Goal: Complete application form: Complete application form

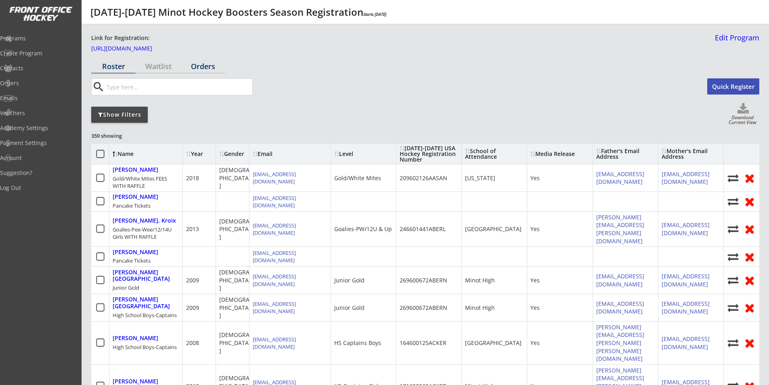
click at [205, 64] on div "Orders" at bounding box center [203, 66] width 44 height 7
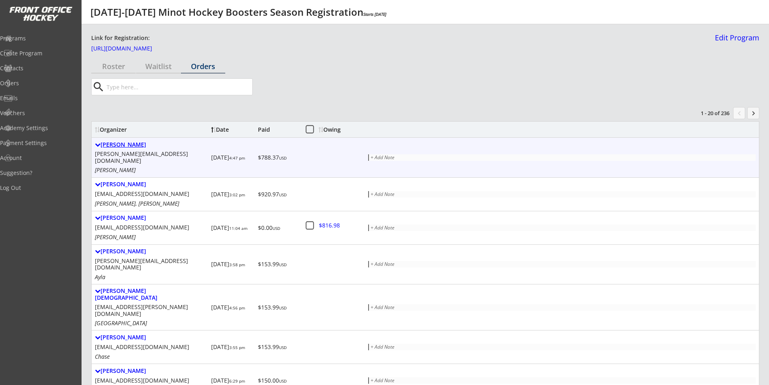
click at [115, 144] on div "[PERSON_NAME]" at bounding box center [151, 144] width 113 height 7
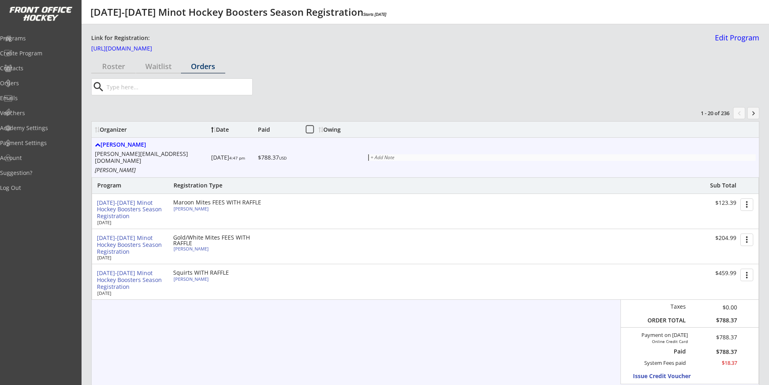
scroll to position [40, 0]
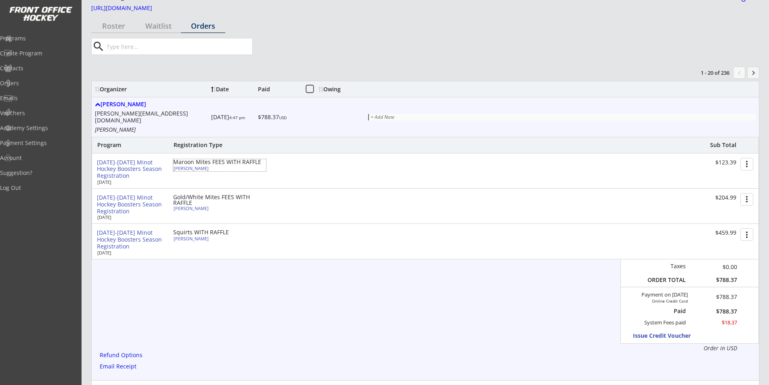
click at [189, 166] on div "[PERSON_NAME]" at bounding box center [219, 168] width 90 height 4
select select ""Squirts""
select select ""Adult Small""
select select ""Yes""
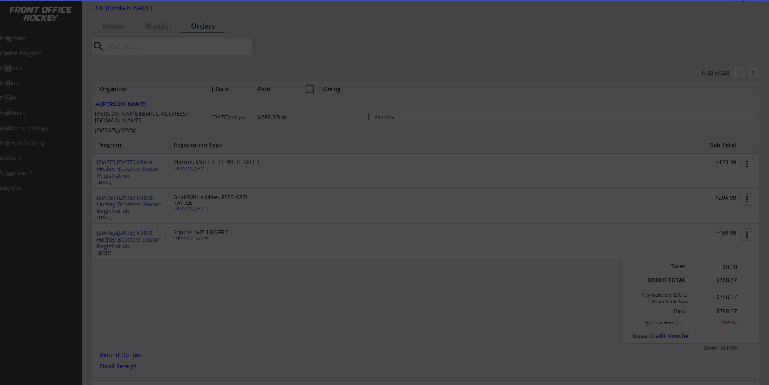
type input "193600438BORKH"
type input "[PERSON_NAME][GEOGRAPHIC_DATA]"
type input "[PERSON_NAME][EMAIL_ADDRESS][DOMAIN_NAME]"
type input "[EMAIL_ADDRESS][PERSON_NAME][DOMAIN_NAME]"
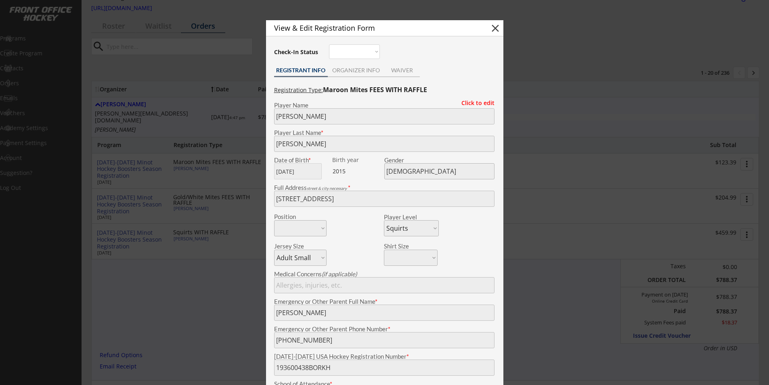
click at [492, 25] on button "close" at bounding box center [495, 28] width 12 height 12
select select ""PLACEHOLDER_1427118222253""
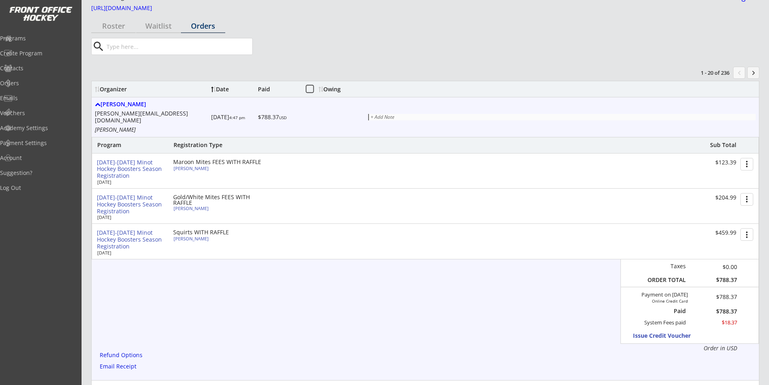
click at [197, 236] on div "[PERSON_NAME]" at bounding box center [219, 238] width 90 height 4
type input "[PERSON_NAME]"
type input "[DATE]"
type input "[DEMOGRAPHIC_DATA]"
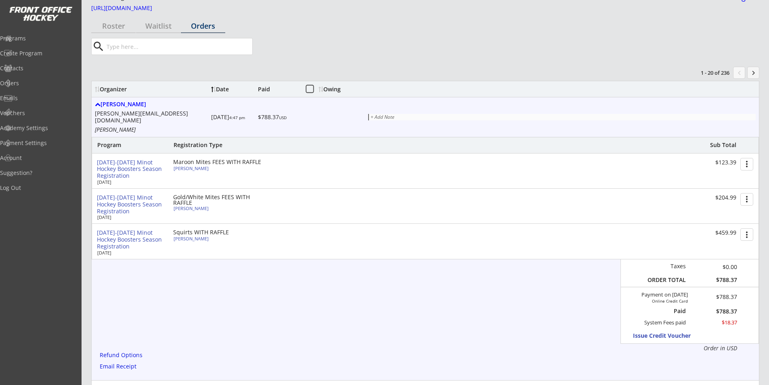
type input "[STREET_ADDRESS]"
select select ""Maroon Mites""
select select ""Adult Small""
type input "[PERSON_NAME]"
type input "[PHONE_NUMBER]"
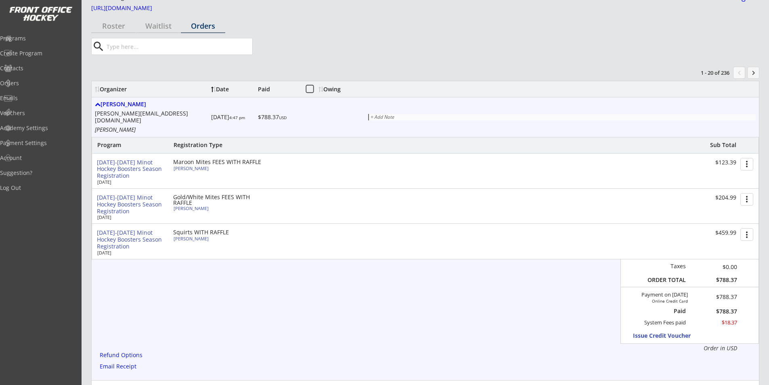
type input "Yes"
select select ""Yes""
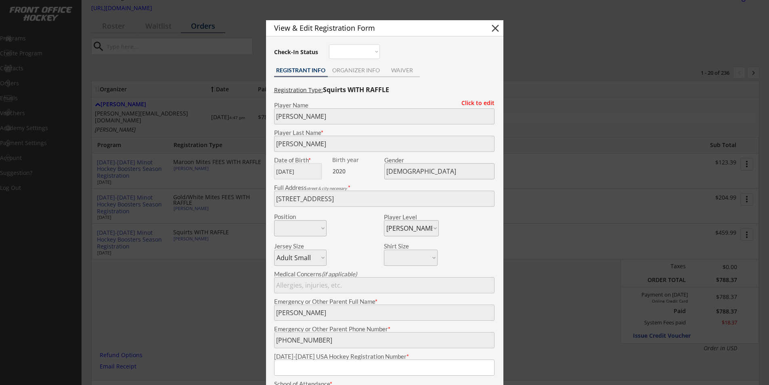
type input "193600440BORKH"
type input "Preschool"
type input "[PERSON_NAME][EMAIL_ADDRESS][DOMAIN_NAME]"
type input "[EMAIL_ADDRESS][PERSON_NAME][DOMAIN_NAME]"
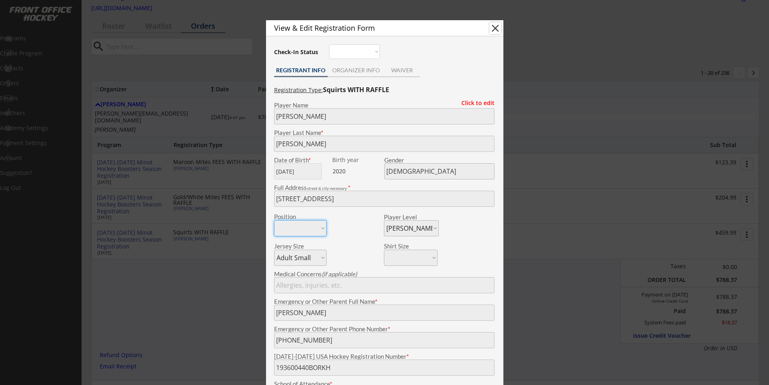
click at [495, 26] on button "close" at bounding box center [495, 28] width 12 height 12
select select ""PLACEHOLDER_1427118222253""
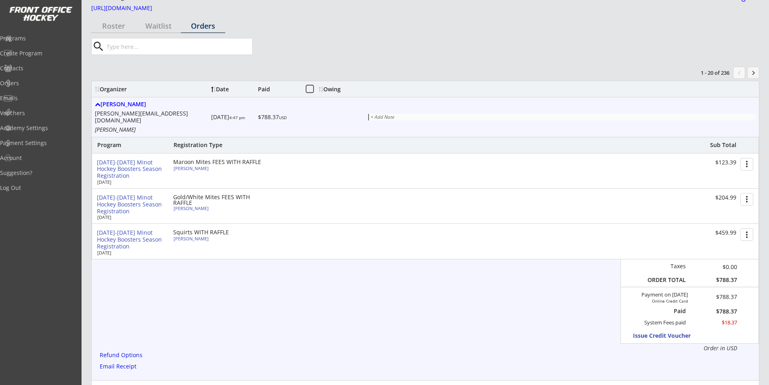
click at [198, 206] on div "[PERSON_NAME]" at bounding box center [219, 208] width 90 height 4
type input "[PERSON_NAME]"
type input "[DATE]"
type input "[DEMOGRAPHIC_DATA]"
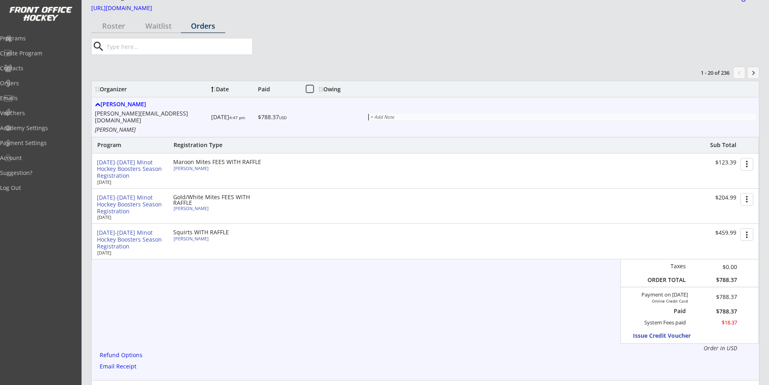
type input "[STREET_ADDRESS]"
select select ""Gold/White Mites""
select select ""Adult Small""
type input "[PERSON_NAME]"
type input "[PHONE_NUMBER]"
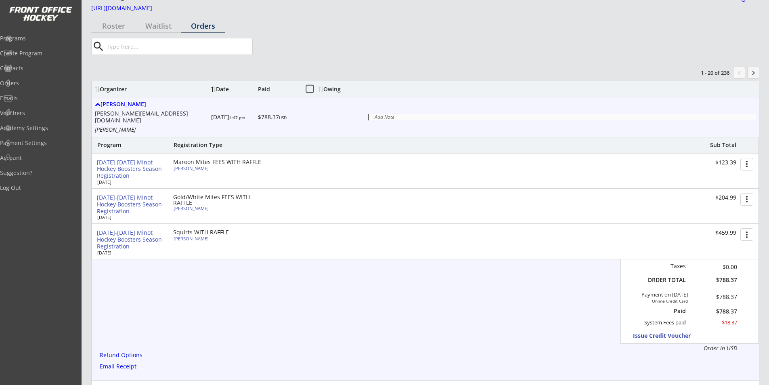
type input "Yes"
select select ""Yes""
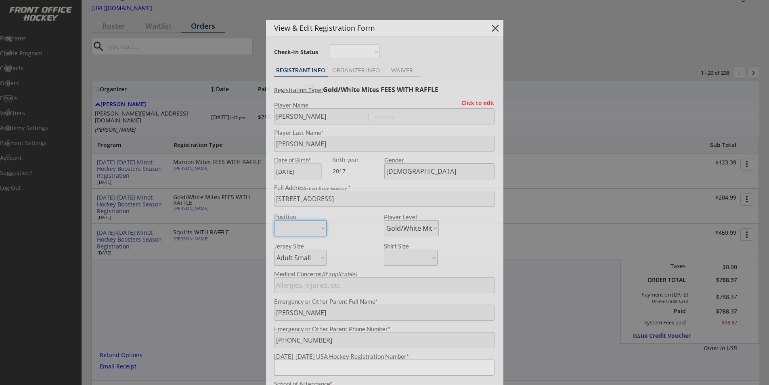
type input "193600439BORKH"
type input "[PERSON_NAME][GEOGRAPHIC_DATA]"
type input "[PERSON_NAME][EMAIL_ADDRESS][DOMAIN_NAME]"
type input "[EMAIL_ADDRESS][PERSON_NAME][DOMAIN_NAME]"
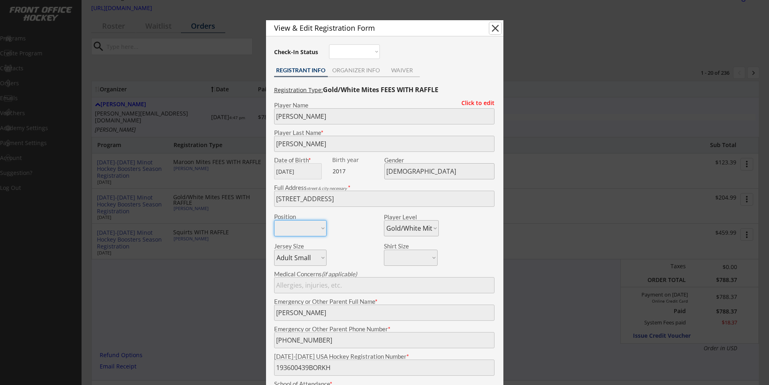
click at [496, 27] on button "close" at bounding box center [495, 28] width 12 height 12
select select ""PLACEHOLDER_1427118222253""
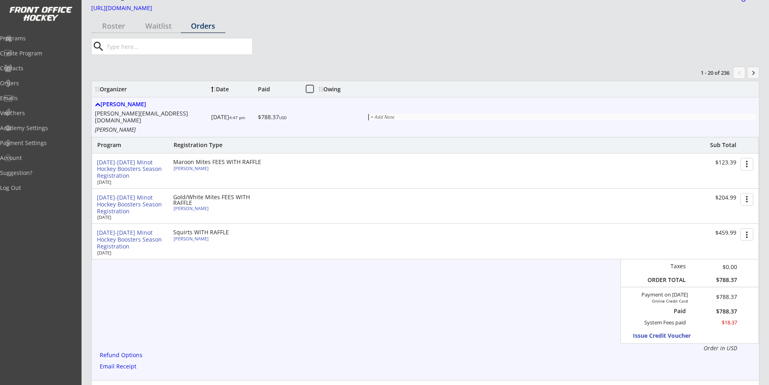
click at [192, 166] on div "[PERSON_NAME]" at bounding box center [219, 168] width 90 height 4
type input "[PERSON_NAME]"
type input "[DATE]"
type input "[DEMOGRAPHIC_DATA]"
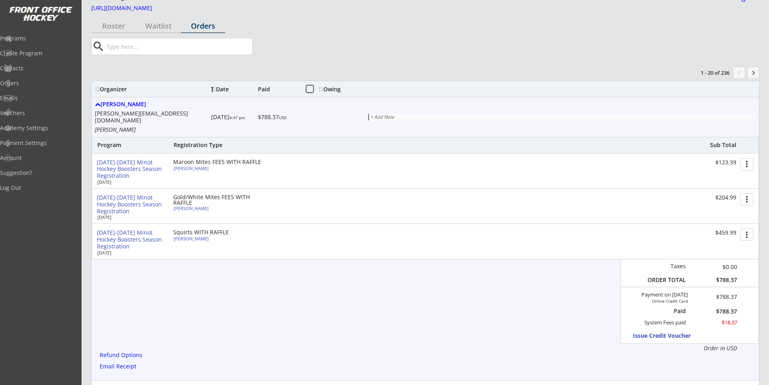
type input "[STREET_ADDRESS]"
select select ""Squirts""
select select ""Adult Small""
type input "[PERSON_NAME]"
type input "[PHONE_NUMBER]"
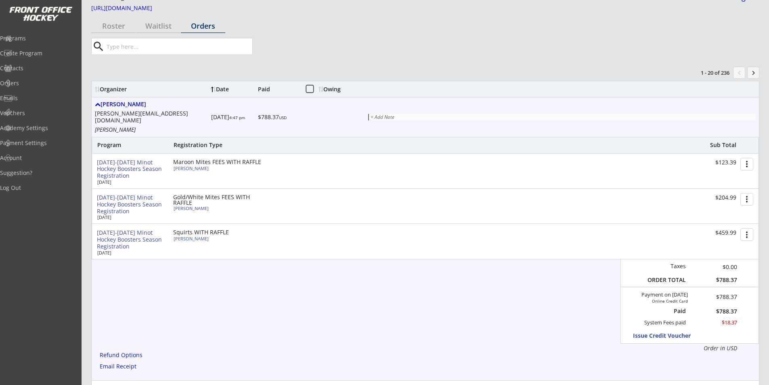
type input "193600438BORKH"
type input "[PERSON_NAME][GEOGRAPHIC_DATA]"
type input "Yes"
select select ""Yes""
type input "[PERSON_NAME][EMAIL_ADDRESS][DOMAIN_NAME]"
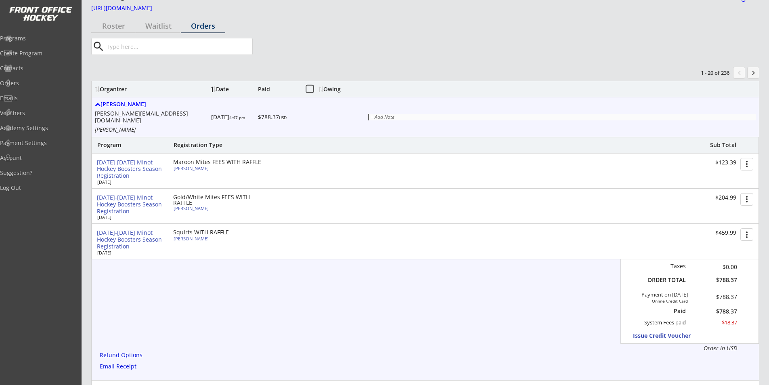
type input "[EMAIL_ADDRESS][PERSON_NAME][DOMAIN_NAME]"
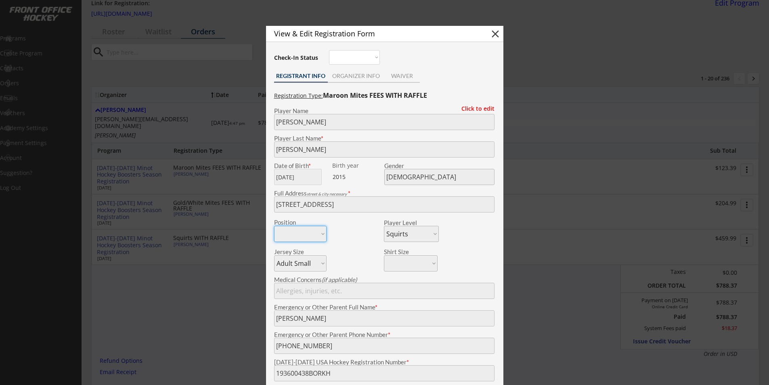
scroll to position [0, 0]
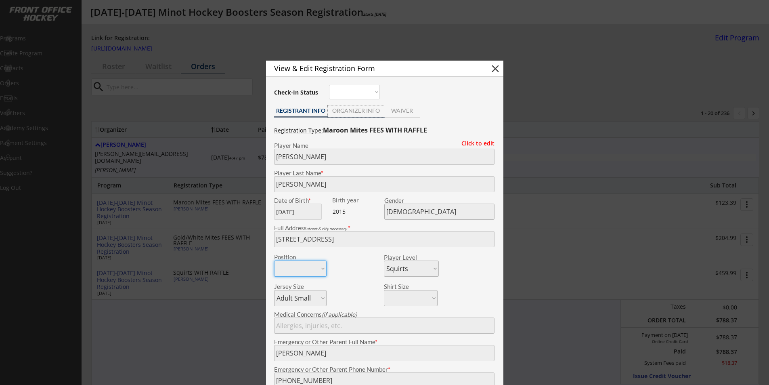
click at [363, 112] on div "ORGANIZER INFO" at bounding box center [356, 111] width 57 height 6
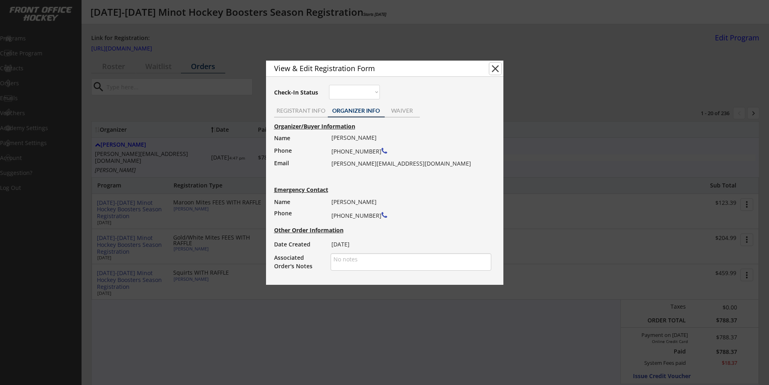
click at [494, 71] on button "close" at bounding box center [495, 69] width 12 height 12
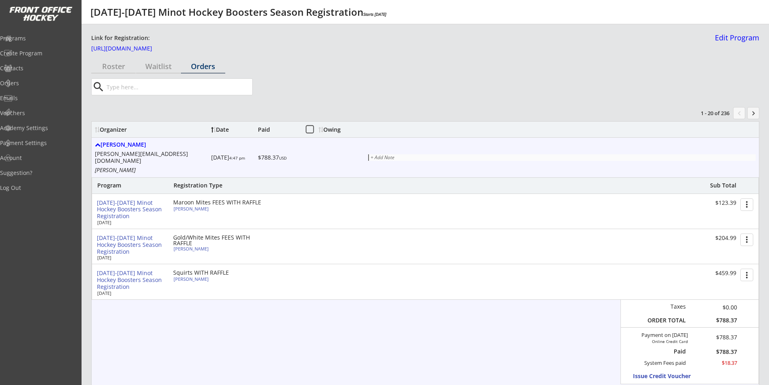
click at [198, 276] on div "[PERSON_NAME]" at bounding box center [219, 278] width 90 height 4
type input "[PERSON_NAME]"
type input "[DATE]"
type input "[DEMOGRAPHIC_DATA]"
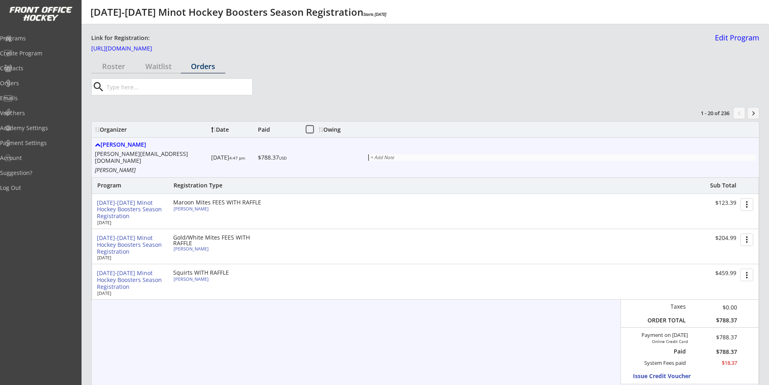
type input "[STREET_ADDRESS]"
select select ""Maroon Mites""
select select ""Adult Small""
type input "[PERSON_NAME]"
type input "[PHONE_NUMBER]"
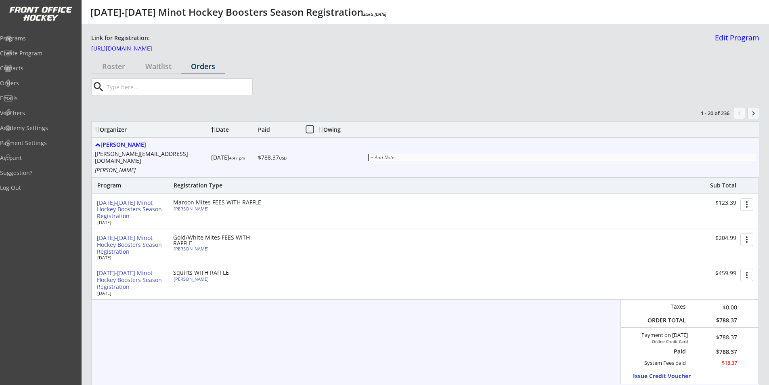
type input "193600440BORKH"
type input "Preschool"
type input "Yes"
select select ""Yes""
type input "[PERSON_NAME][EMAIL_ADDRESS][DOMAIN_NAME]"
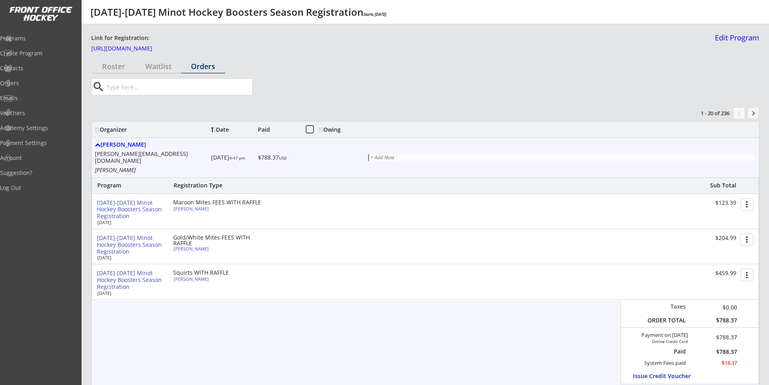
type input "[EMAIL_ADDRESS][PERSON_NAME][DOMAIN_NAME]"
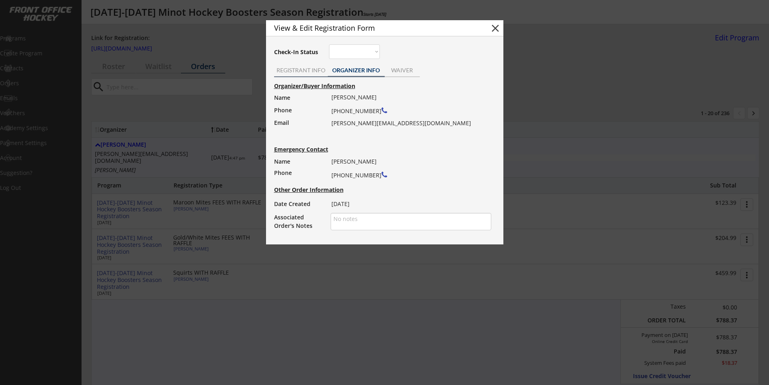
click at [304, 72] on div "REGISTRANT INFO" at bounding box center [301, 70] width 54 height 6
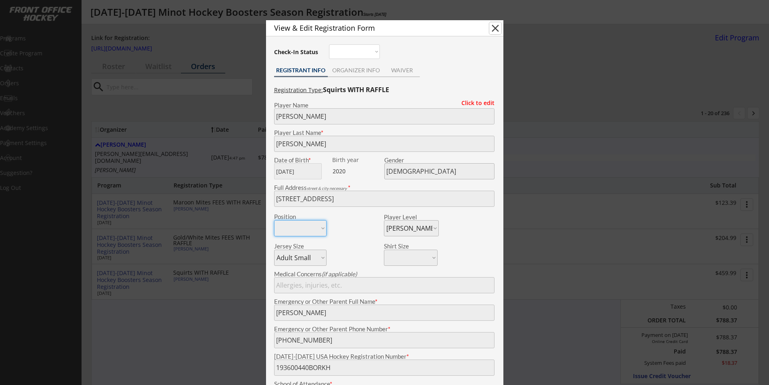
click at [495, 27] on button "close" at bounding box center [495, 28] width 12 height 12
select select ""PLACEHOLDER_1427118222253""
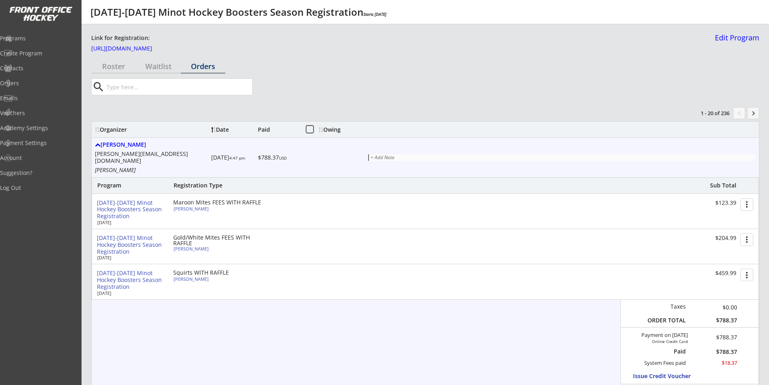
click at [747, 268] on button "more_vert" at bounding box center [746, 274] width 13 height 13
click at [455, 266] on div "[DATE]-[DATE] Minot Hockey Boosters Season Registration [DATE] Squirts WITH RAF…" at bounding box center [425, 281] width 666 height 35
click at [186, 276] on div "[PERSON_NAME]" at bounding box center [219, 278] width 90 height 4
type input "[PERSON_NAME]"
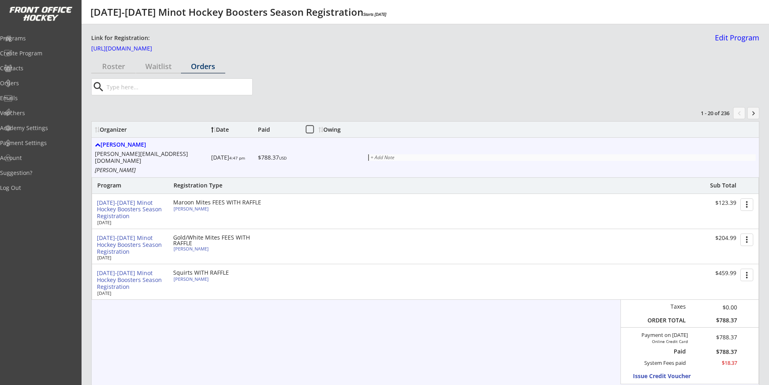
type input "[DATE]"
type input "[DEMOGRAPHIC_DATA]"
type input "[STREET_ADDRESS]"
select select ""Maroon Mites""
select select ""Adult Small""
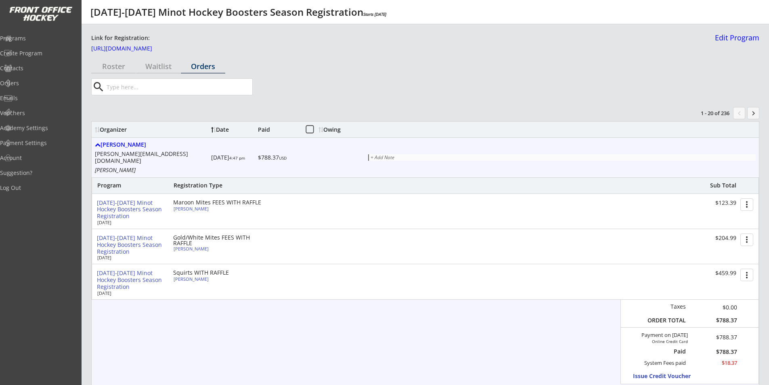
type input "[PERSON_NAME]"
type input "[PHONE_NUMBER]"
type input "193600440BORKH"
type input "Preschool"
type input "Yes"
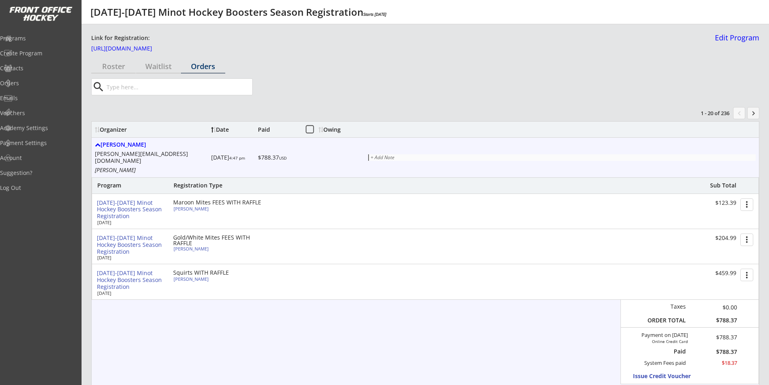
select select ""Yes""
type input "[PERSON_NAME][EMAIL_ADDRESS][DOMAIN_NAME]"
type input "[EMAIL_ADDRESS][PERSON_NAME][DOMAIN_NAME]"
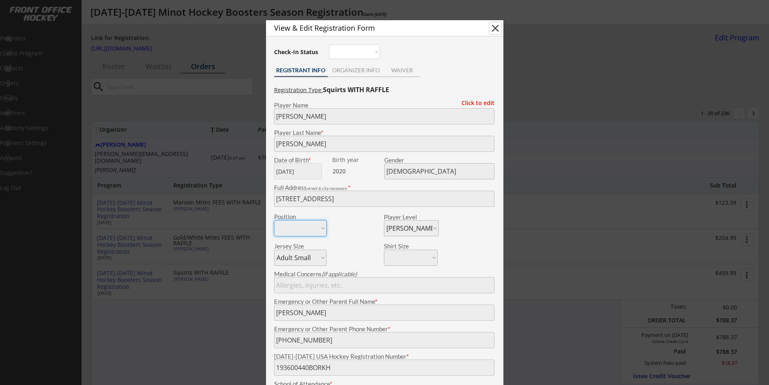
click at [495, 28] on button "close" at bounding box center [495, 28] width 12 height 12
select select ""PLACEHOLDER_1427118222253""
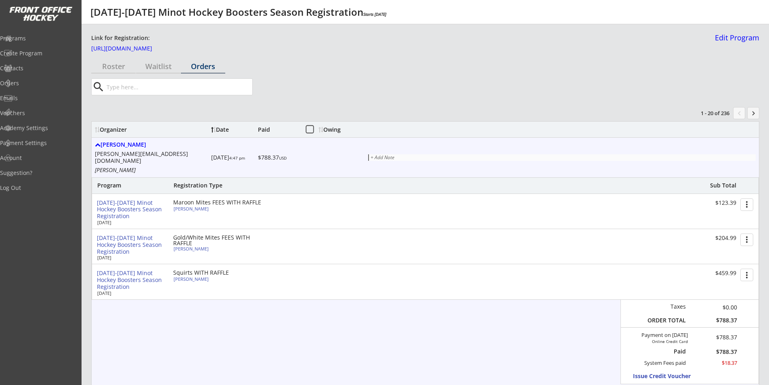
click at [190, 276] on div "[PERSON_NAME]" at bounding box center [219, 278] width 90 height 4
type input "[PERSON_NAME]"
type input "[DATE]"
type input "[DEMOGRAPHIC_DATA]"
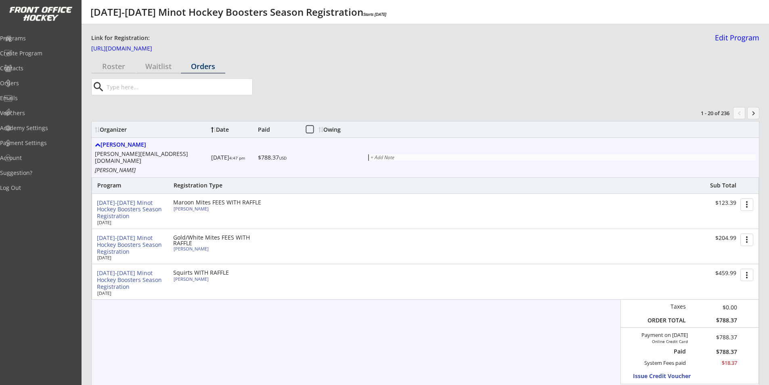
type input "[STREET_ADDRESS]"
select select ""Maroon Mites""
select select ""Adult Small""
type input "[PERSON_NAME]"
type input "[PHONE_NUMBER]"
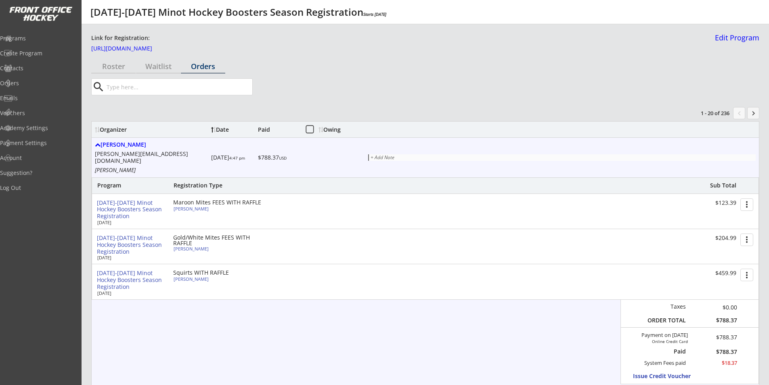
type input "193600440BORKH"
type input "Preschool"
type input "Yes"
select select ""Yes""
type input "[PERSON_NAME][EMAIL_ADDRESS][DOMAIN_NAME]"
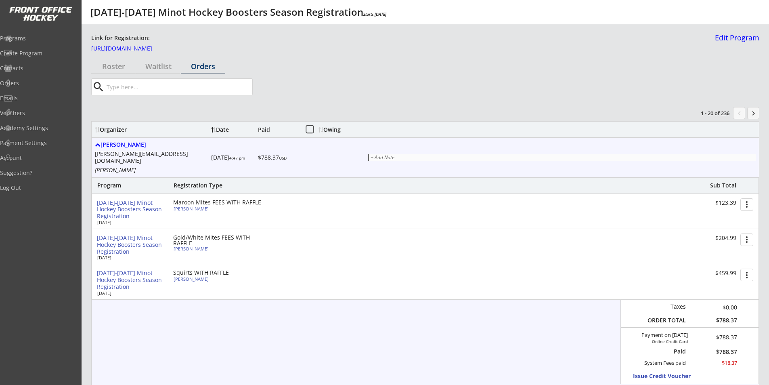
type input "[EMAIL_ADDRESS][PERSON_NAME][DOMAIN_NAME]"
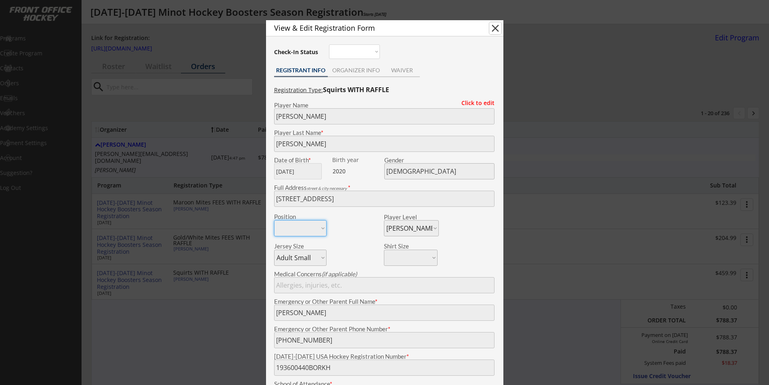
click at [493, 30] on button "close" at bounding box center [495, 28] width 12 height 12
select select ""PLACEHOLDER_1427118222253""
